Goal: Information Seeking & Learning: Learn about a topic

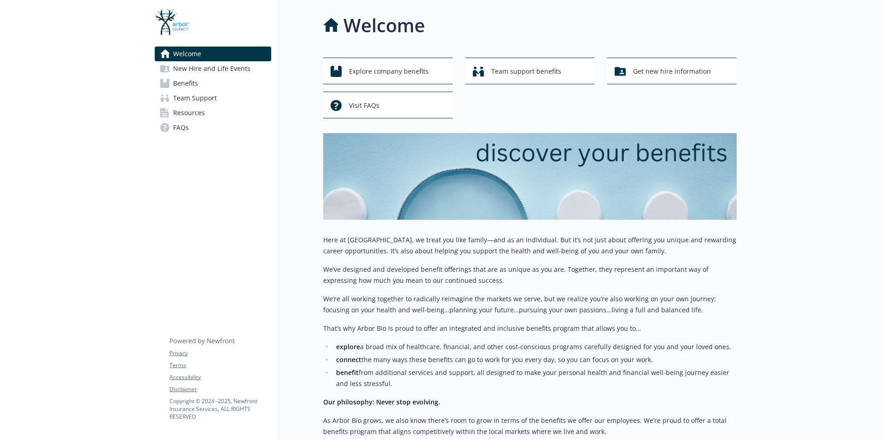
click at [206, 85] on link "Benefits" at bounding box center [213, 83] width 116 height 15
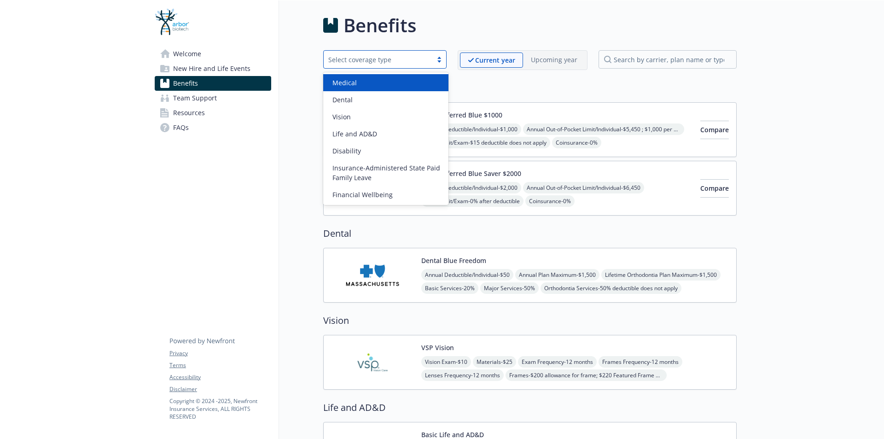
click at [393, 57] on div "Select coverage type" at bounding box center [377, 60] width 99 height 10
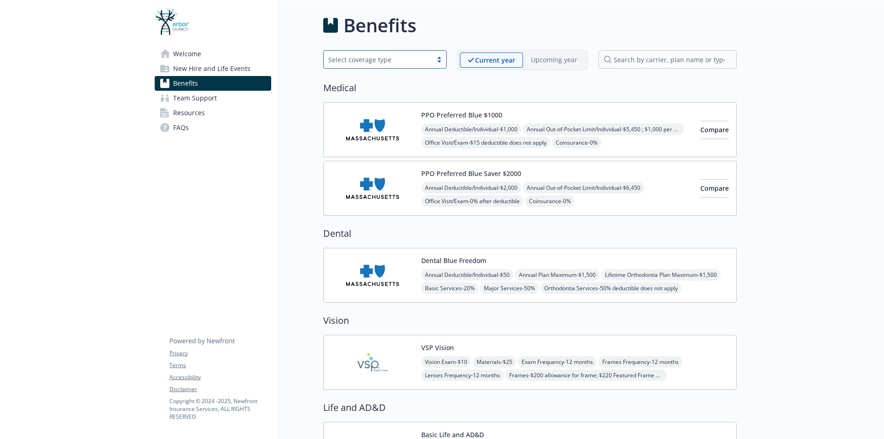
click at [605, 131] on div "Annual Deductible/Individual - $1,000 Annual Out-of-Pocket Limit/Individual - $…" at bounding box center [557, 162] width 272 height 79
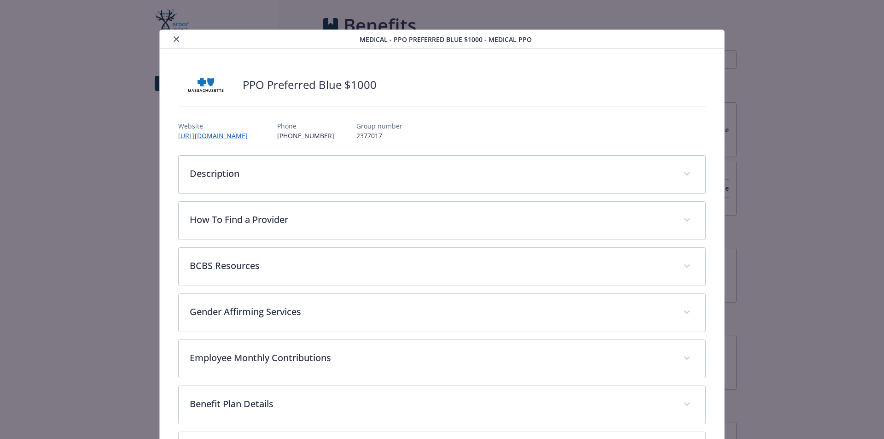
click at [177, 42] on button "close" at bounding box center [176, 39] width 11 height 11
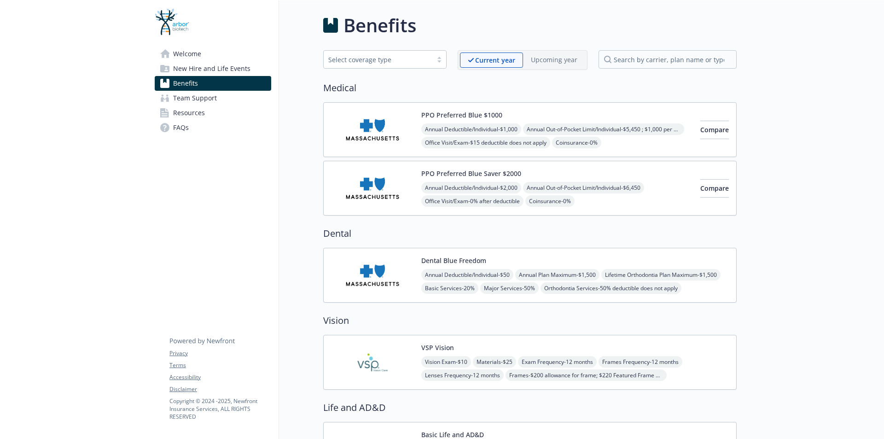
click at [212, 56] on link "Welcome" at bounding box center [213, 53] width 116 height 15
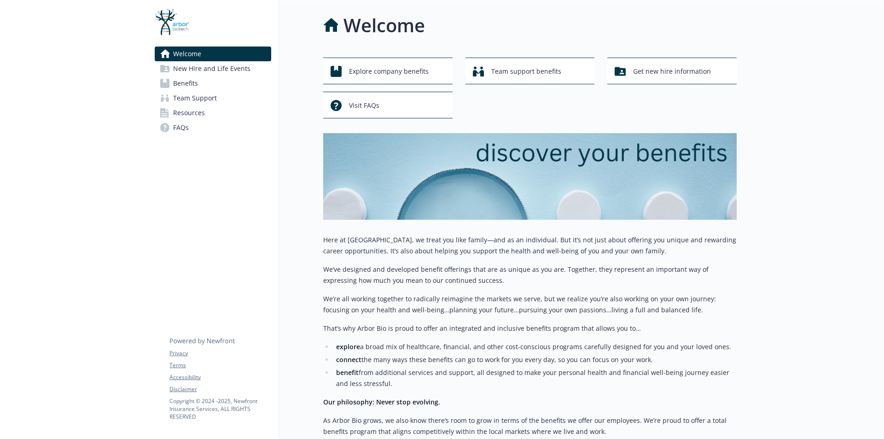
click at [191, 73] on span "New Hire and Life Events" at bounding box center [211, 68] width 77 height 15
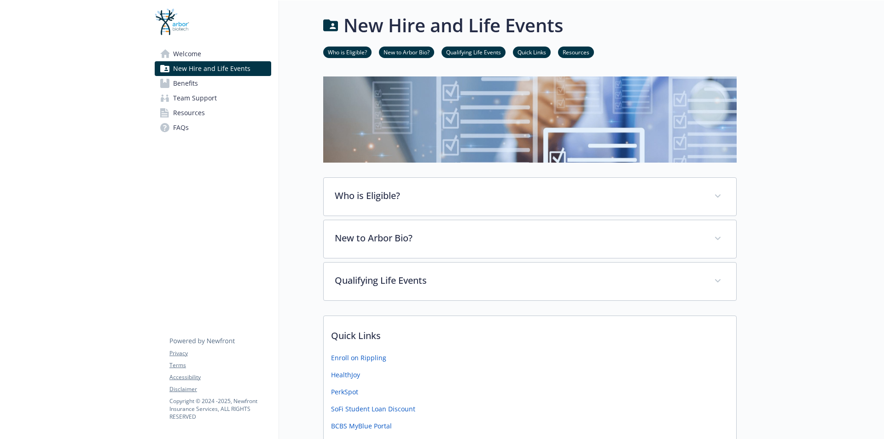
click at [190, 80] on span "Benefits" at bounding box center [185, 83] width 25 height 15
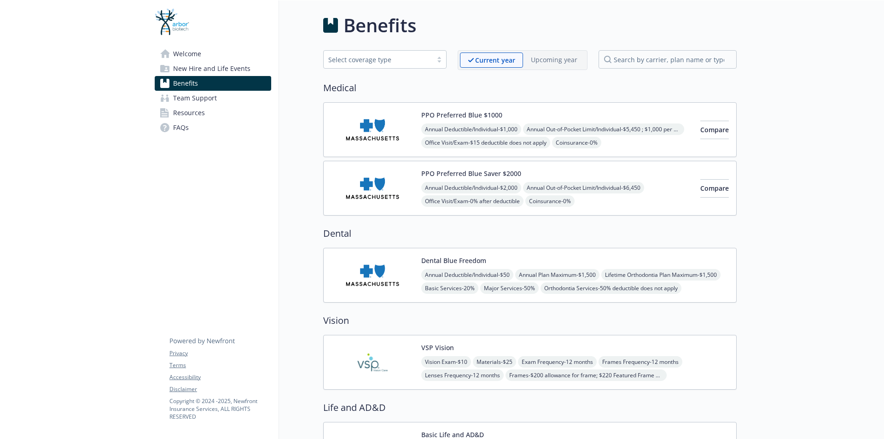
click at [198, 74] on span "New Hire and Life Events" at bounding box center [211, 68] width 77 height 15
